Goal: Task Accomplishment & Management: Manage account settings

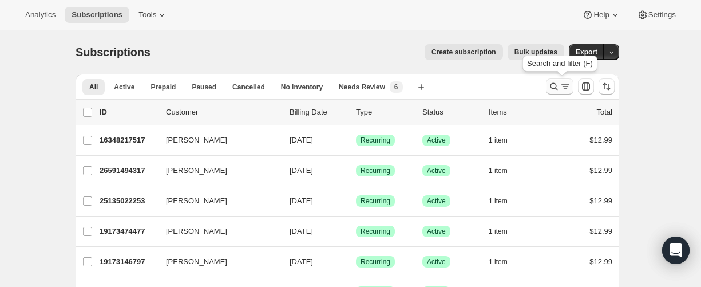
click at [556, 84] on icon "Search and filter results" at bounding box center [553, 86] width 11 height 11
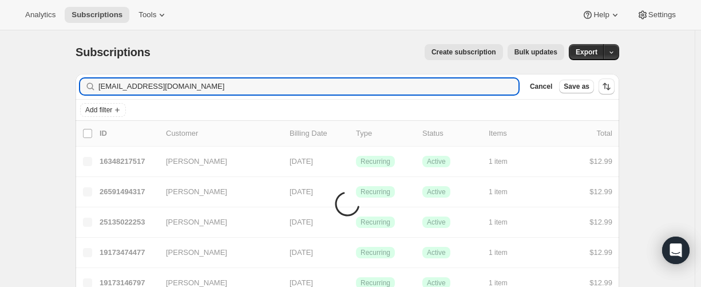
type input "[EMAIL_ADDRESS][DOMAIN_NAME]"
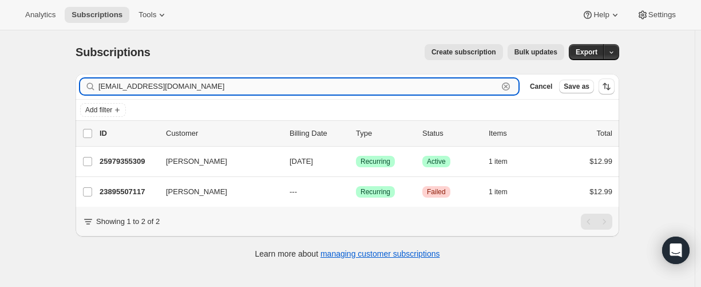
click at [177, 91] on input "[EMAIL_ADDRESS][DOMAIN_NAME]" at bounding box center [297, 86] width 399 height 16
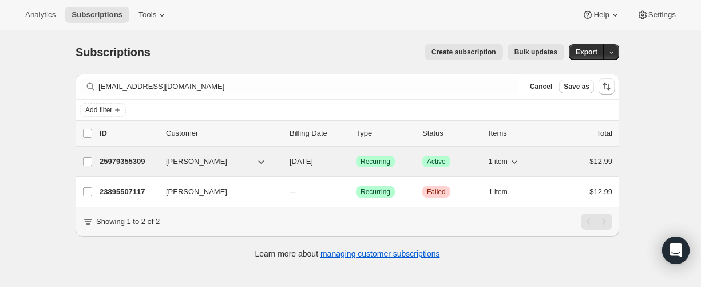
click at [128, 161] on p "25979355309" at bounding box center [128, 161] width 57 height 11
